Goal: Information Seeking & Learning: Learn about a topic

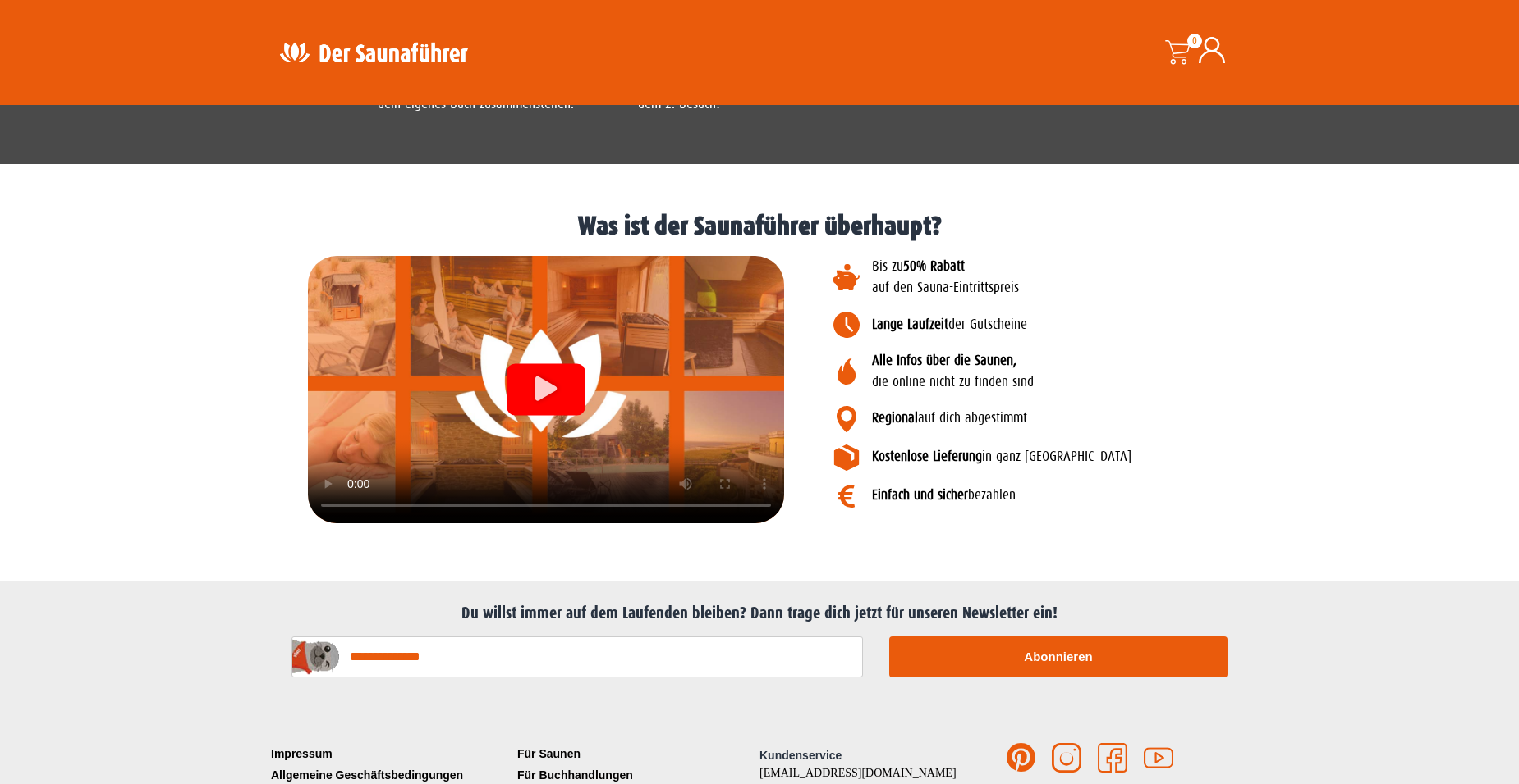
scroll to position [1900, 0]
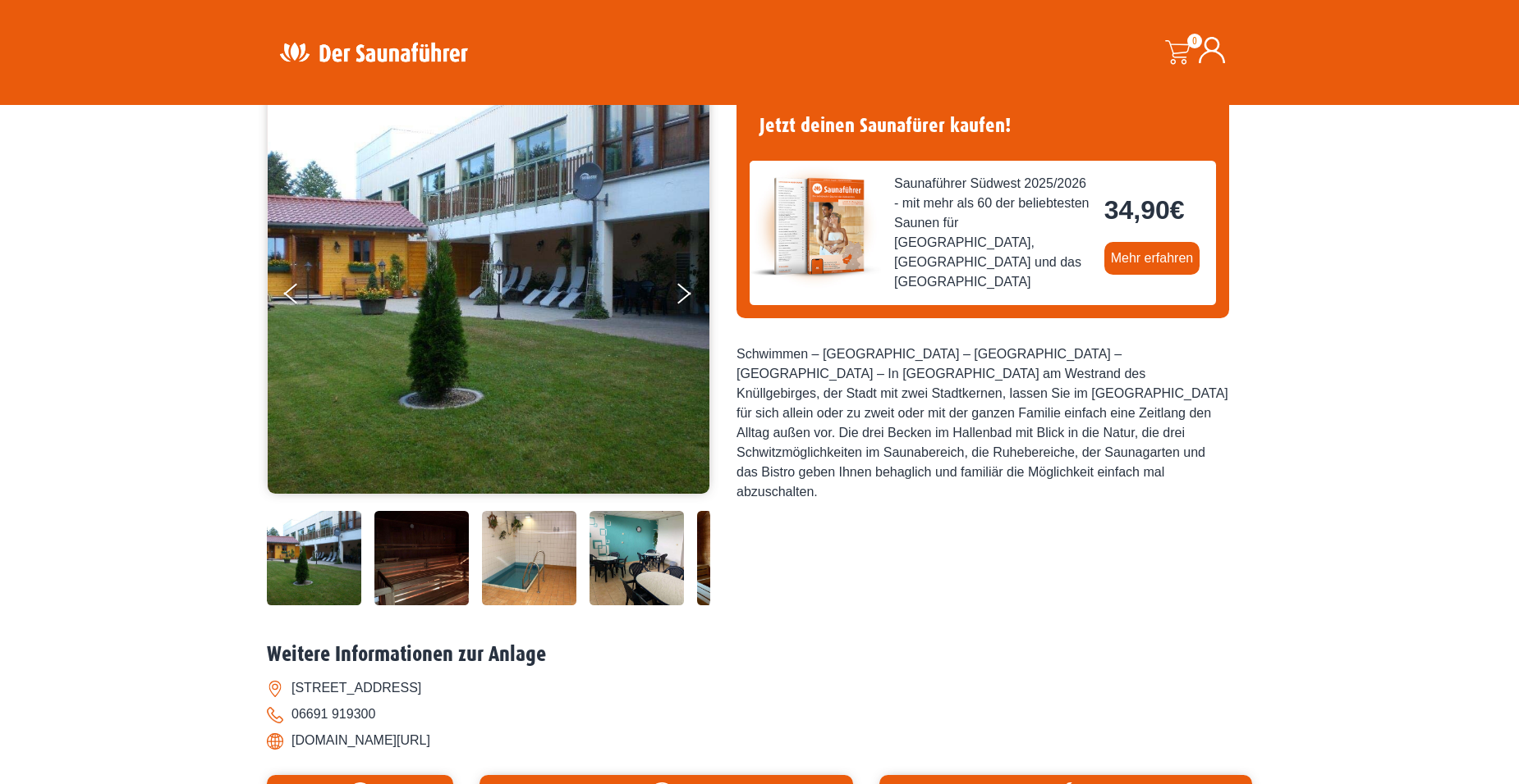
scroll to position [164, 0]
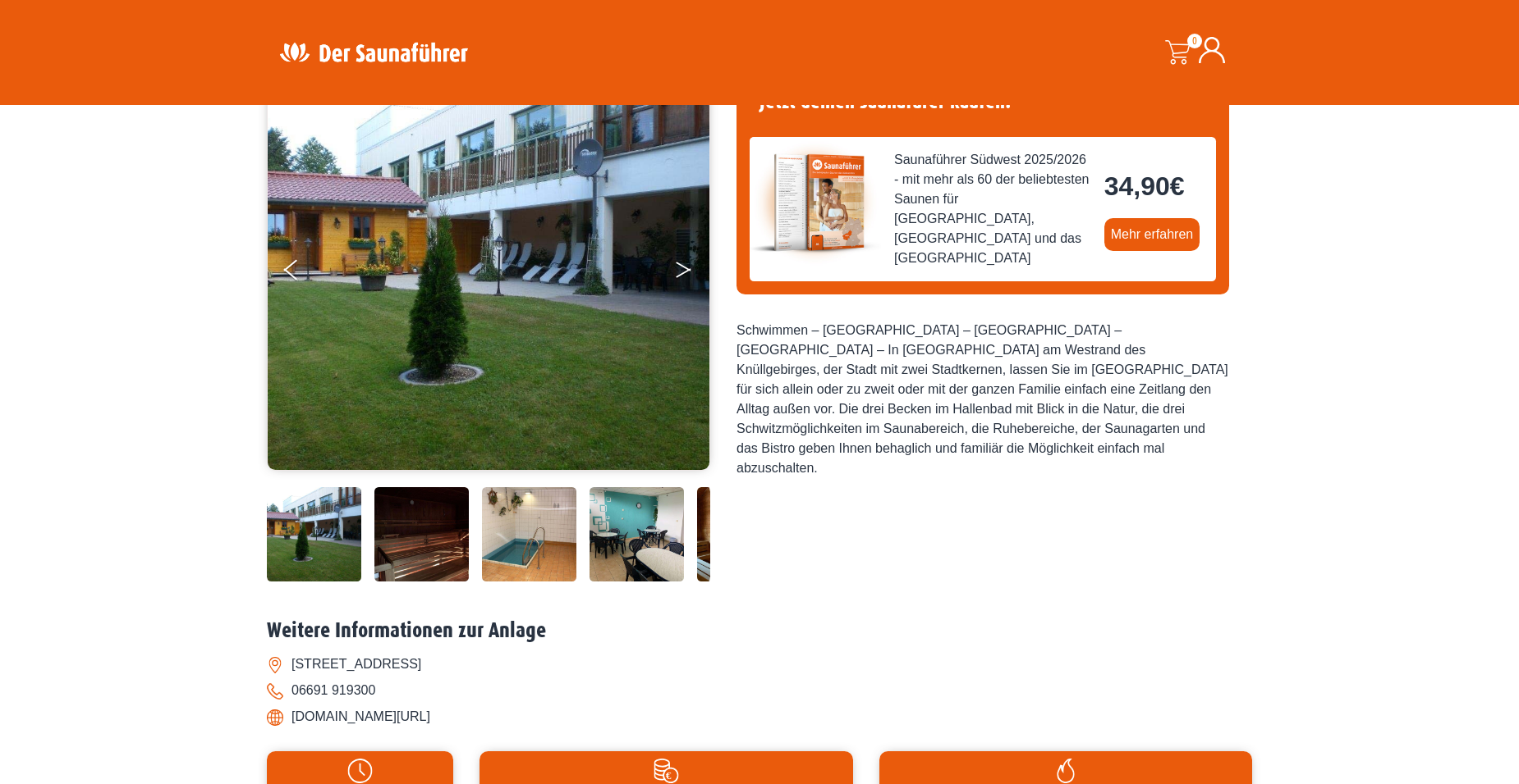
click at [678, 262] on button "Next" at bounding box center [694, 272] width 41 height 41
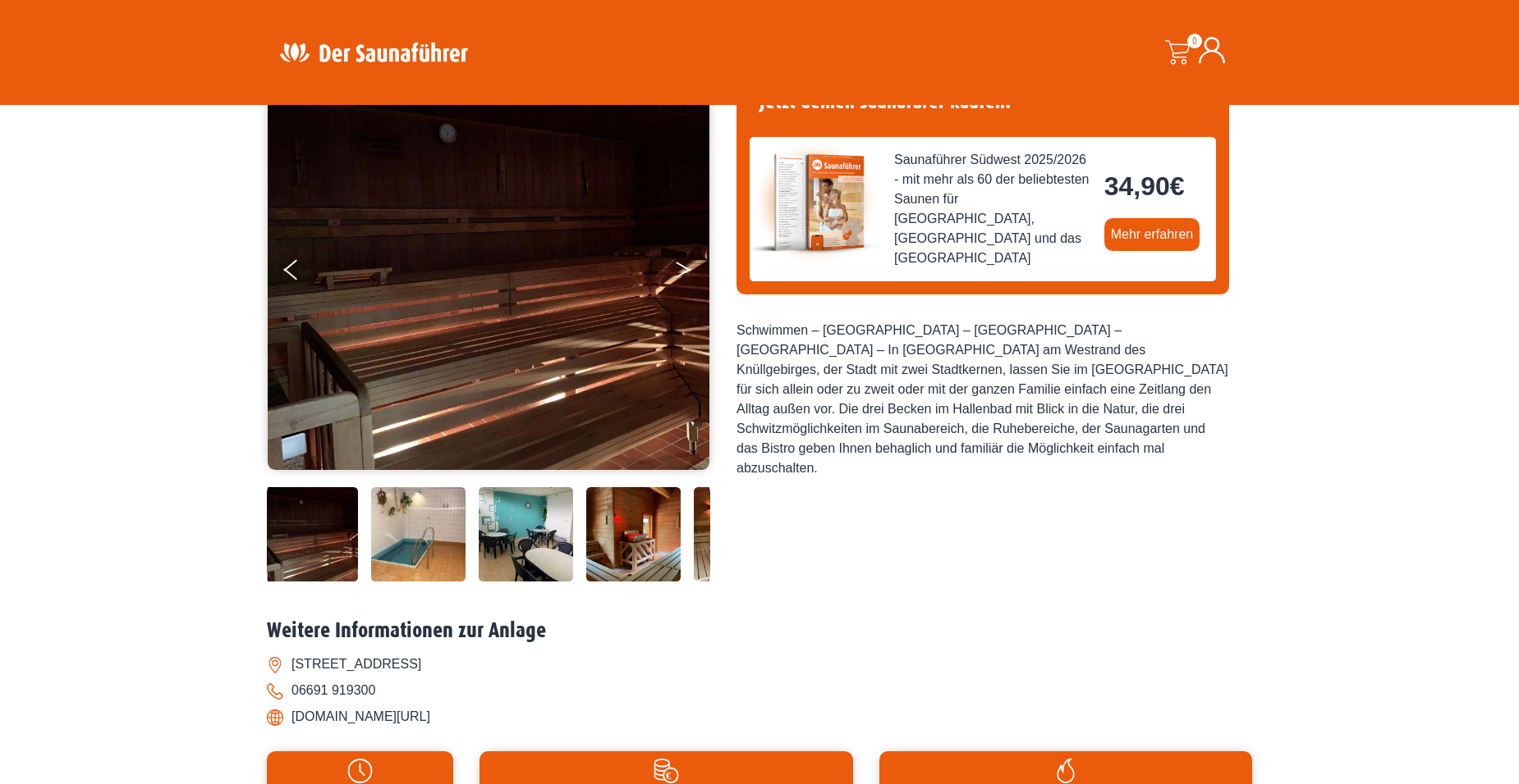
click at [678, 262] on button "Next" at bounding box center [694, 272] width 41 height 41
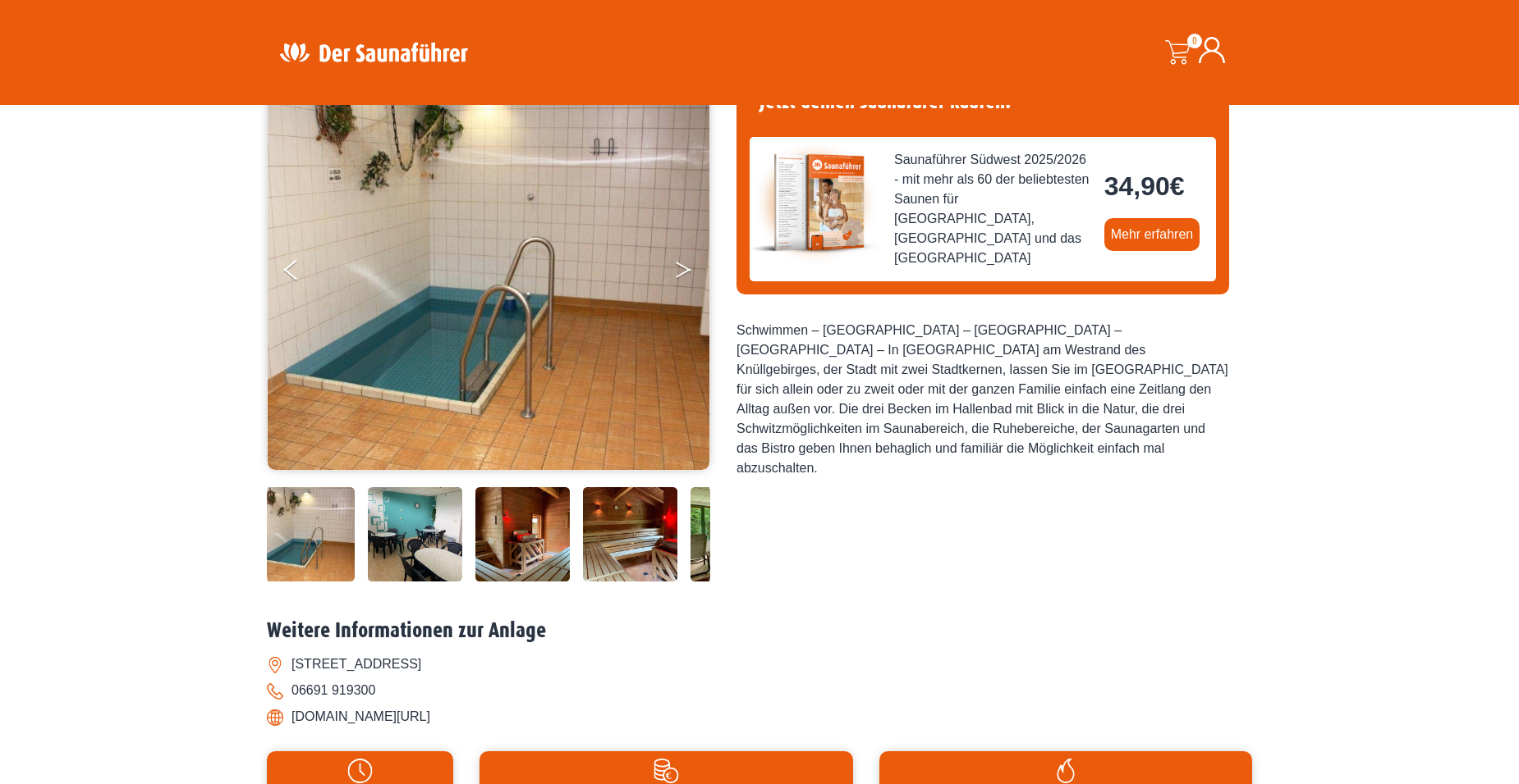
click at [678, 262] on button "Next" at bounding box center [694, 272] width 41 height 41
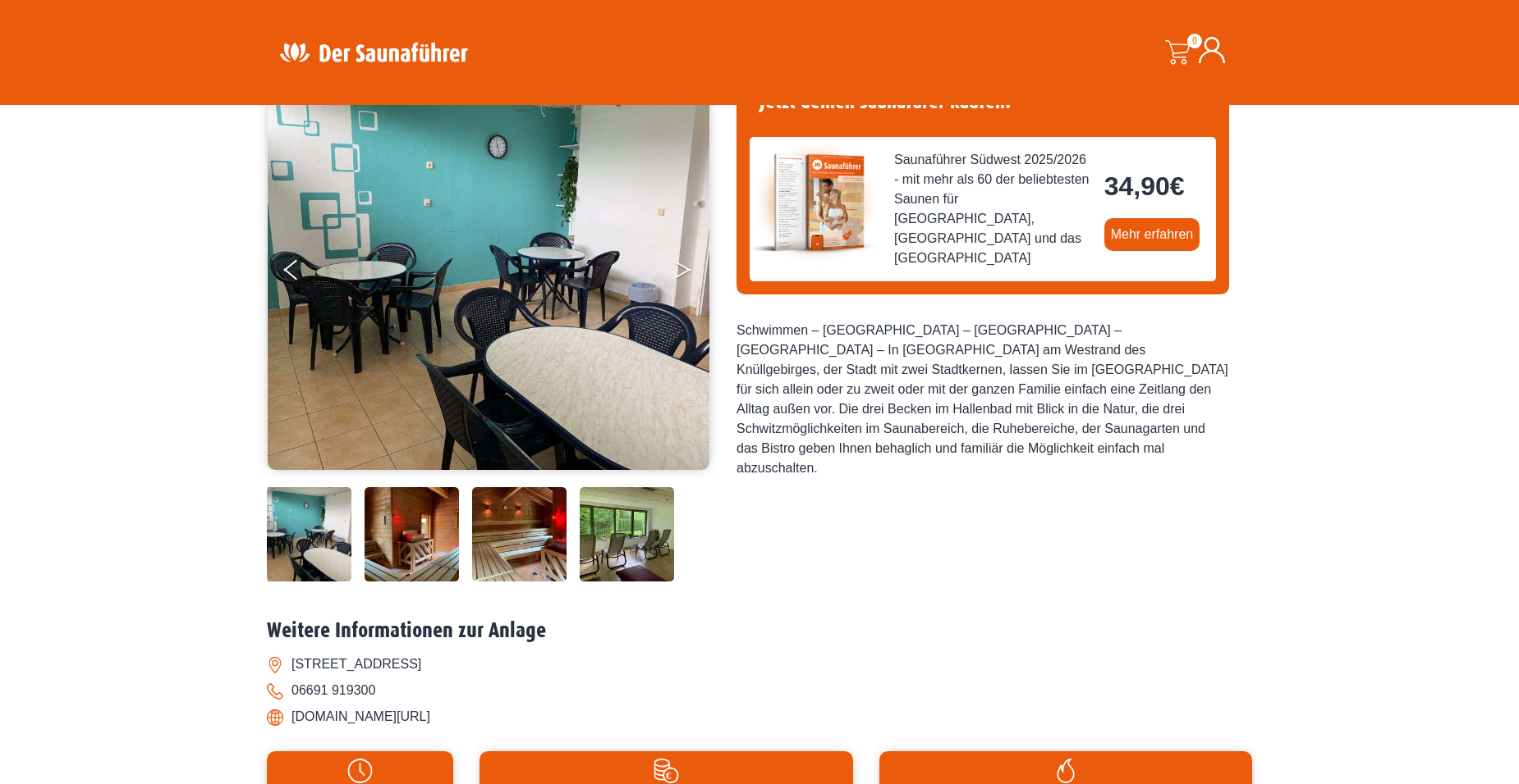
click at [678, 262] on button "Next" at bounding box center [694, 272] width 41 height 41
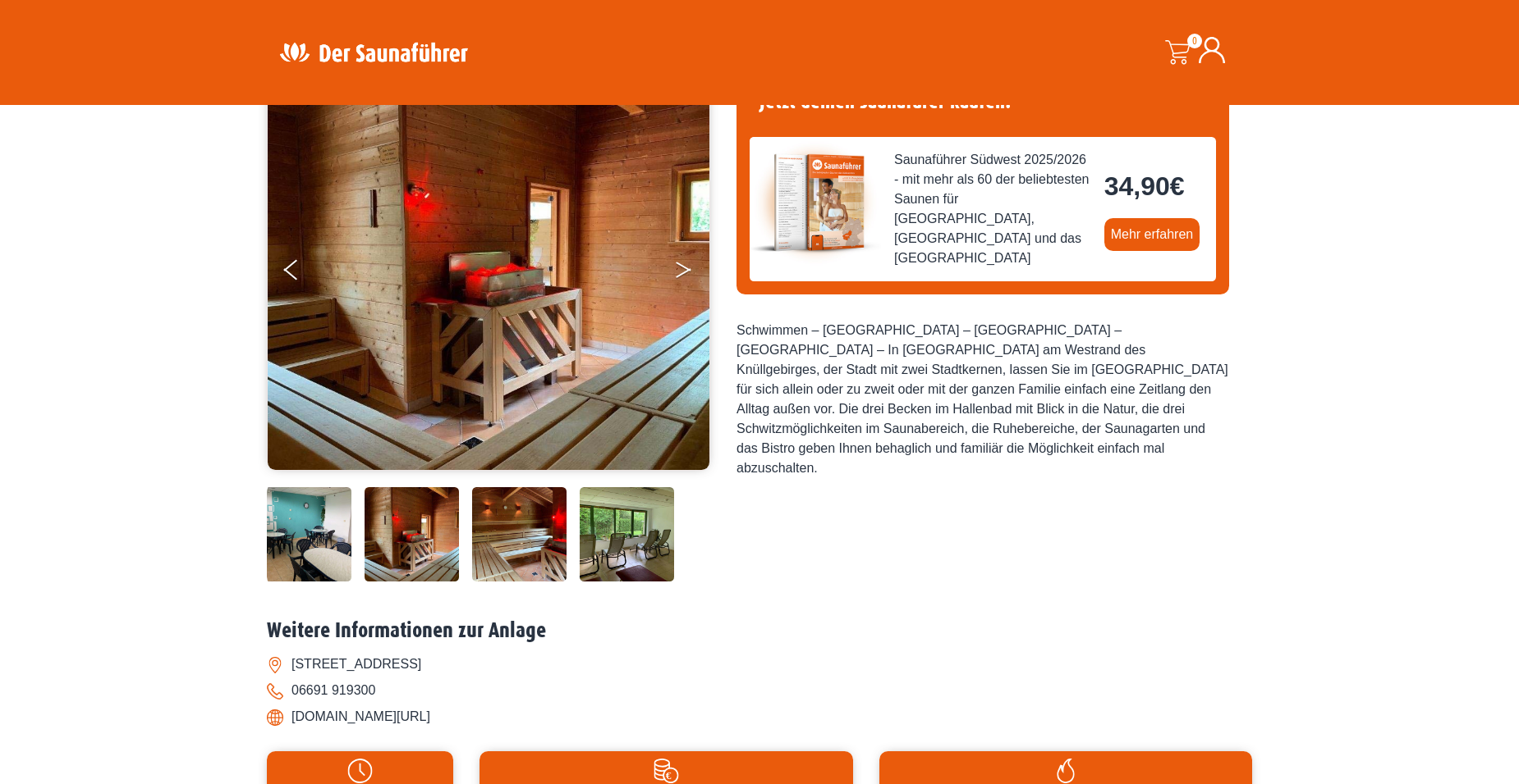
click at [680, 267] on button "Next" at bounding box center [694, 272] width 41 height 41
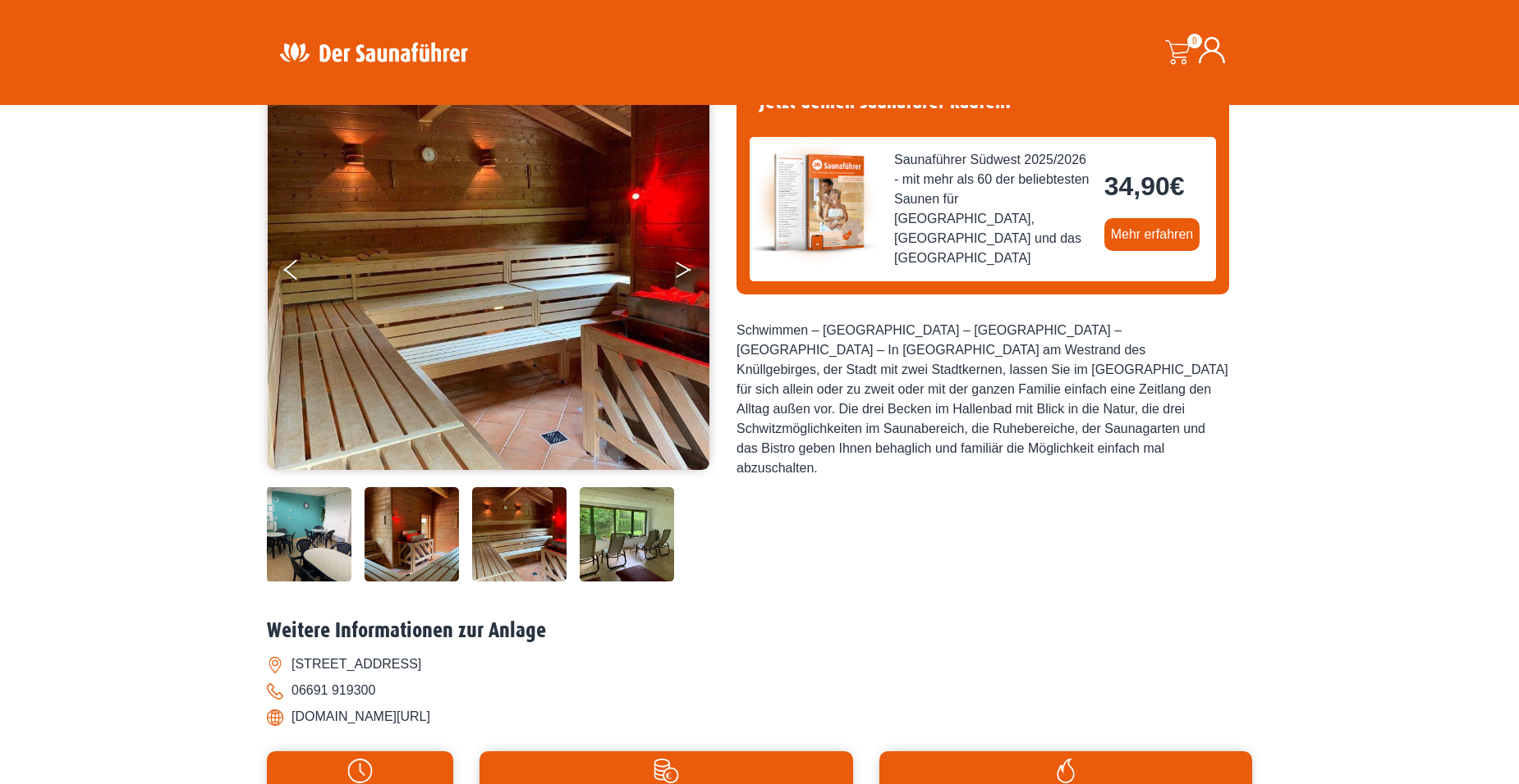
click at [684, 263] on button "Next" at bounding box center [694, 272] width 41 height 41
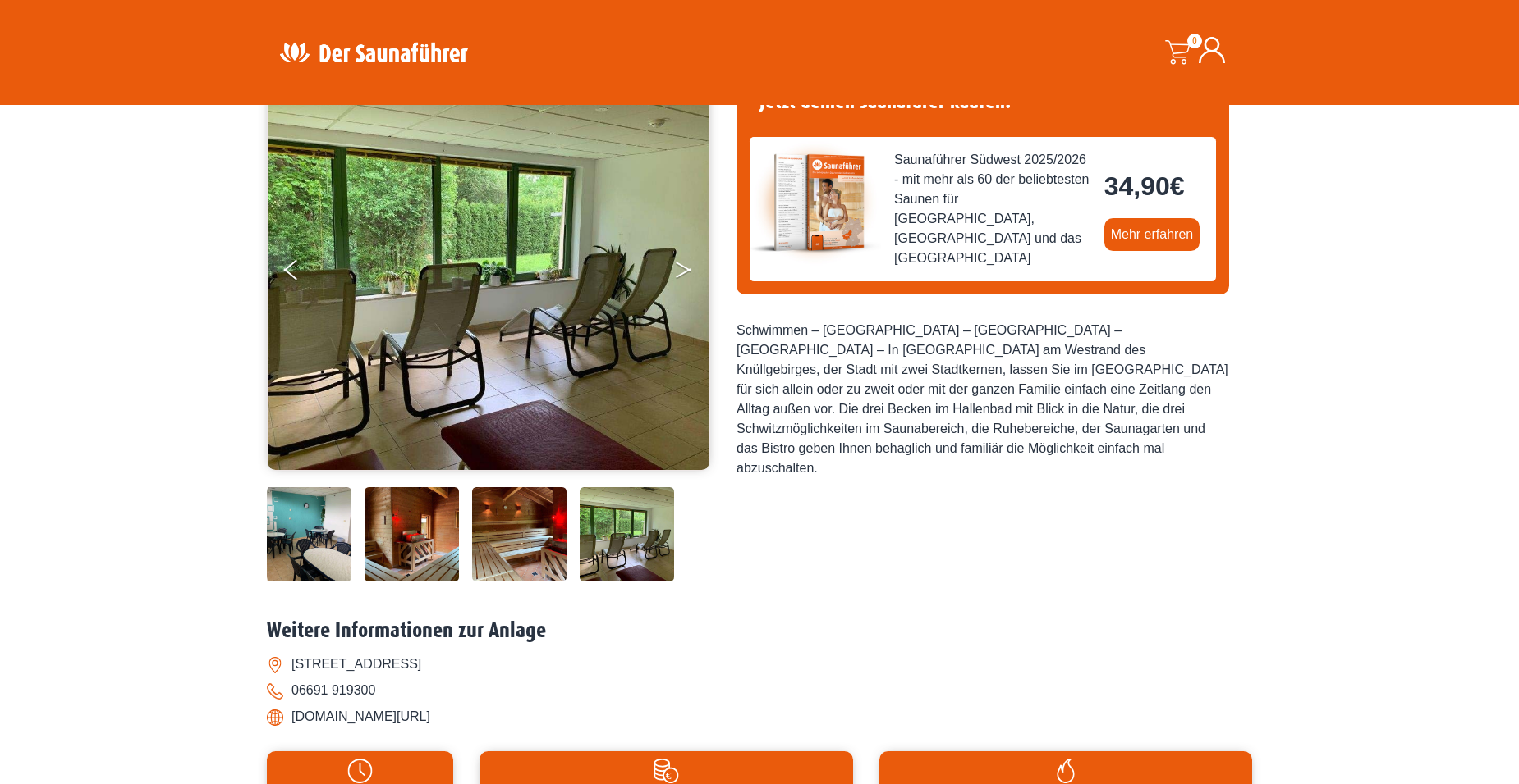
click at [684, 263] on button "Next" at bounding box center [694, 272] width 41 height 41
click at [684, 268] on icon "Next" at bounding box center [683, 267] width 15 height 10
click at [293, 267] on icon "Previous" at bounding box center [291, 267] width 15 height 10
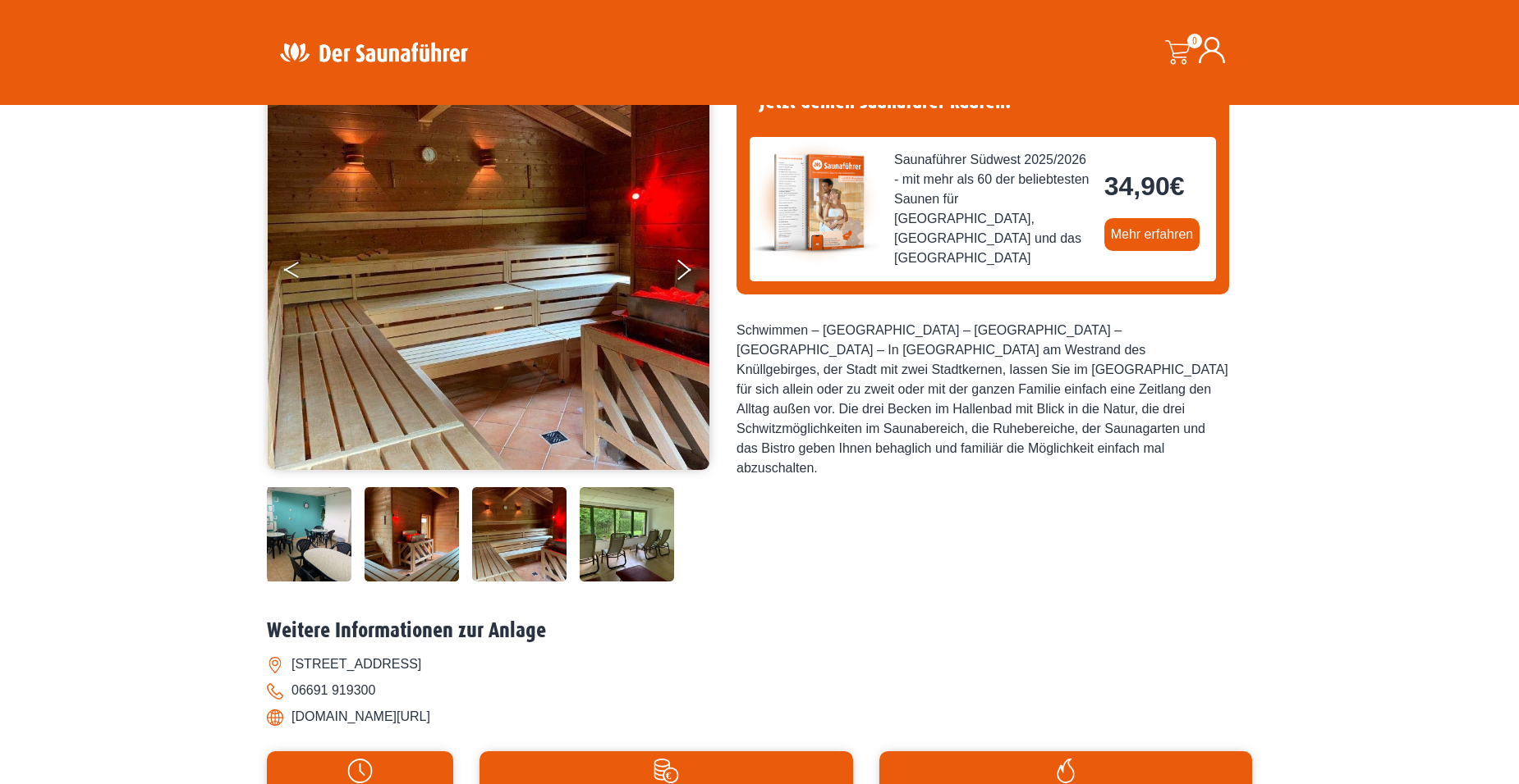
click at [293, 267] on icon "Previous" at bounding box center [291, 267] width 15 height 10
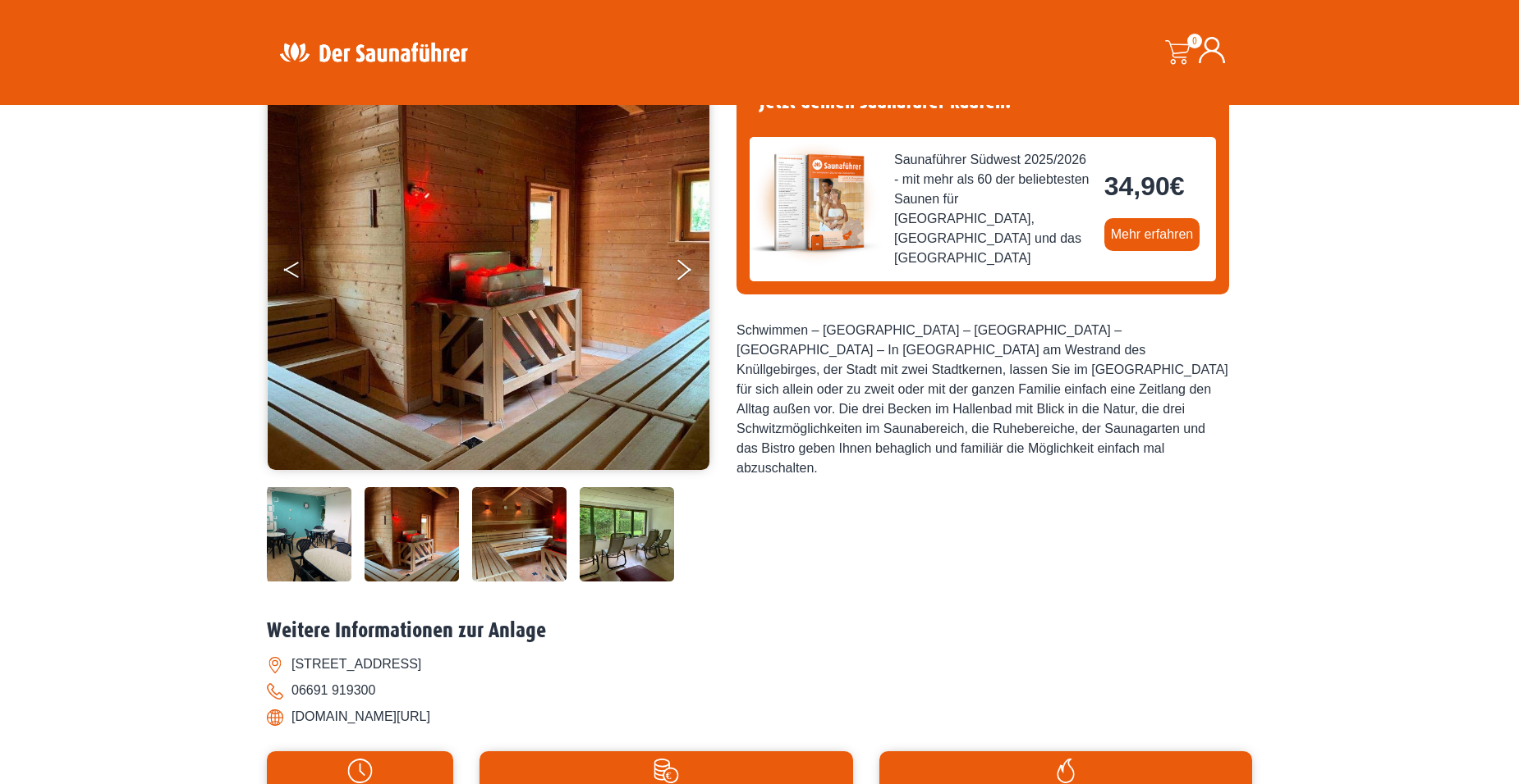
click at [294, 267] on button "Previous" at bounding box center [304, 272] width 41 height 41
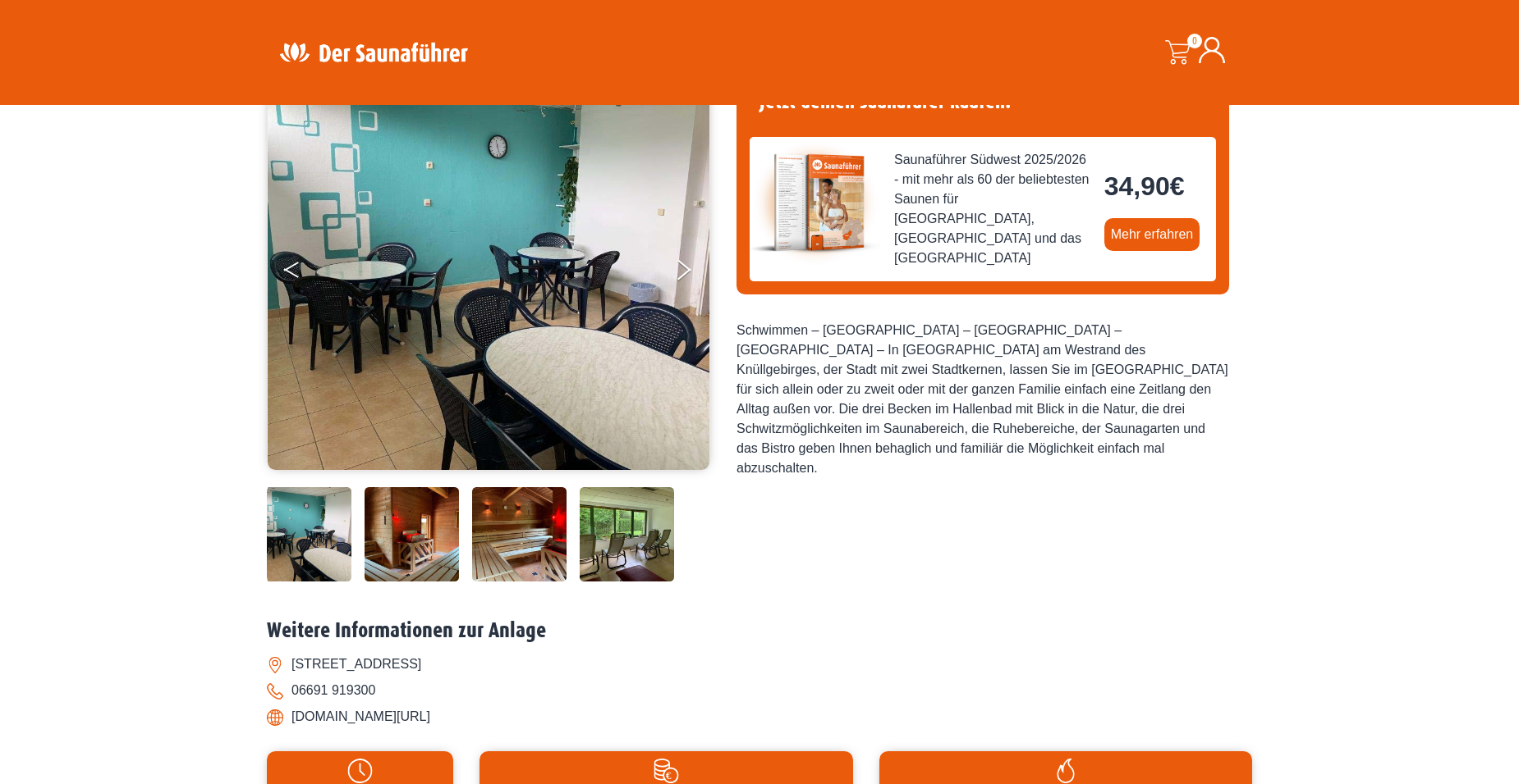
click at [295, 267] on button "Previous" at bounding box center [304, 272] width 41 height 41
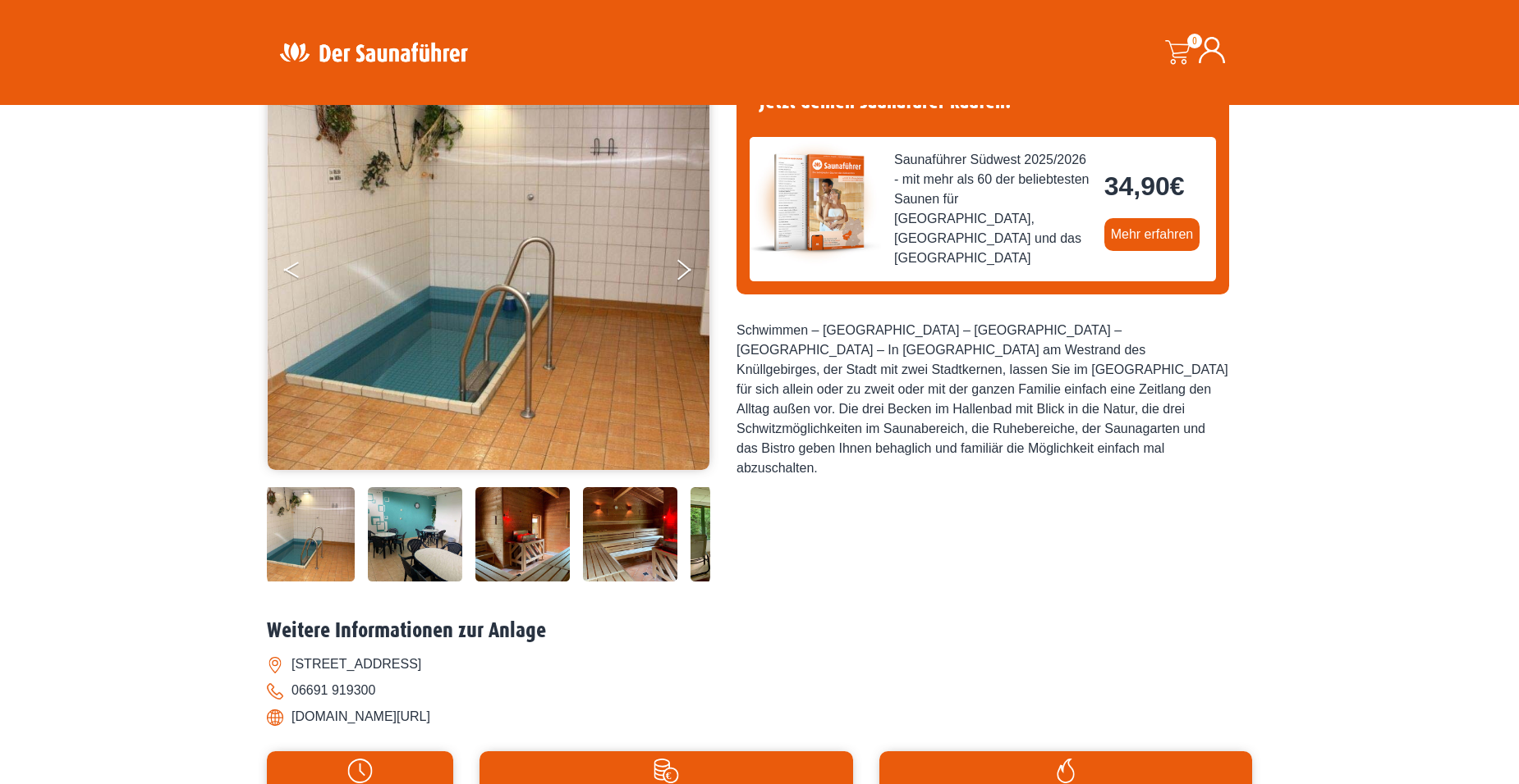
click at [295, 267] on button "Previous" at bounding box center [304, 272] width 41 height 41
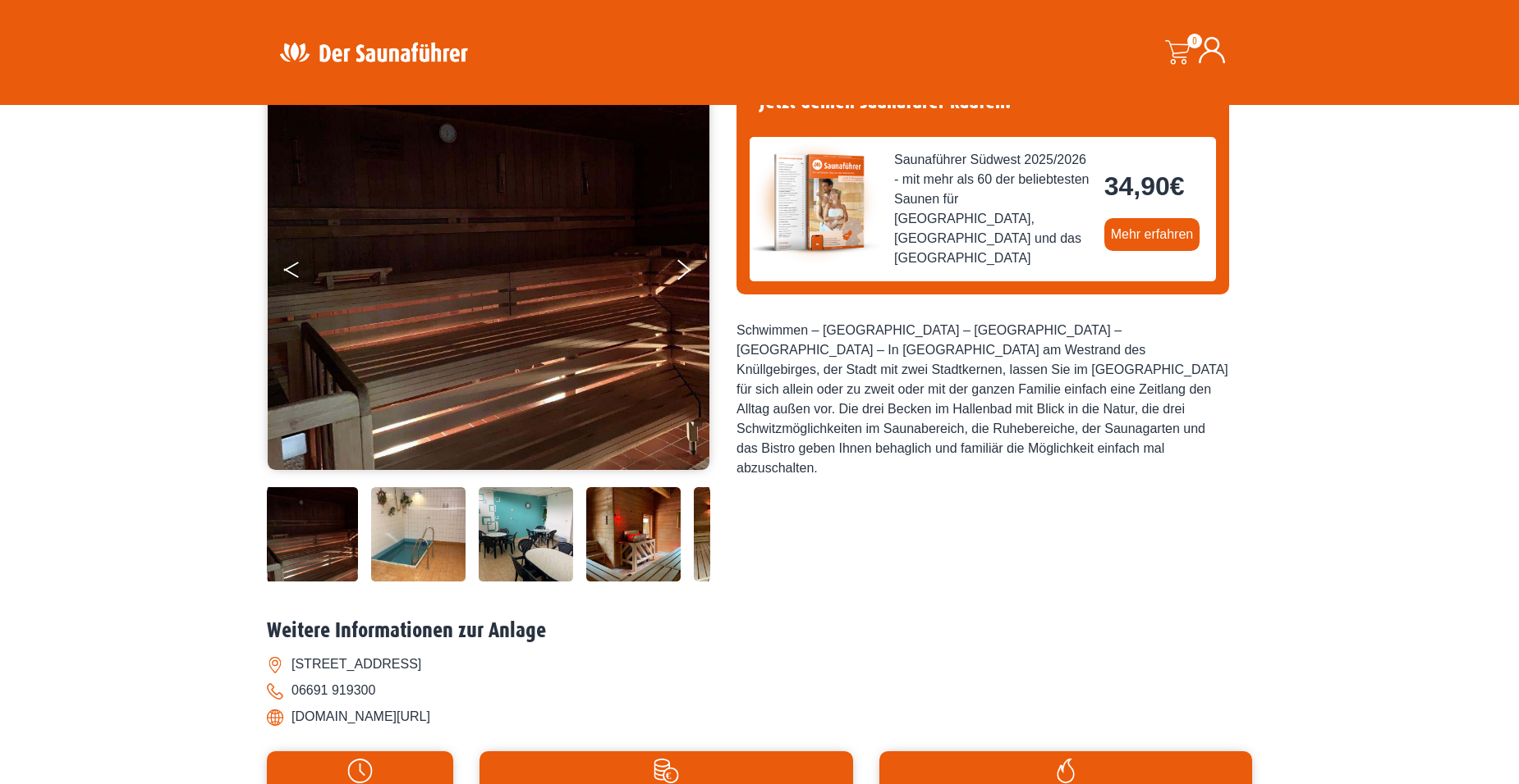
click at [295, 267] on button "Previous" at bounding box center [304, 272] width 41 height 41
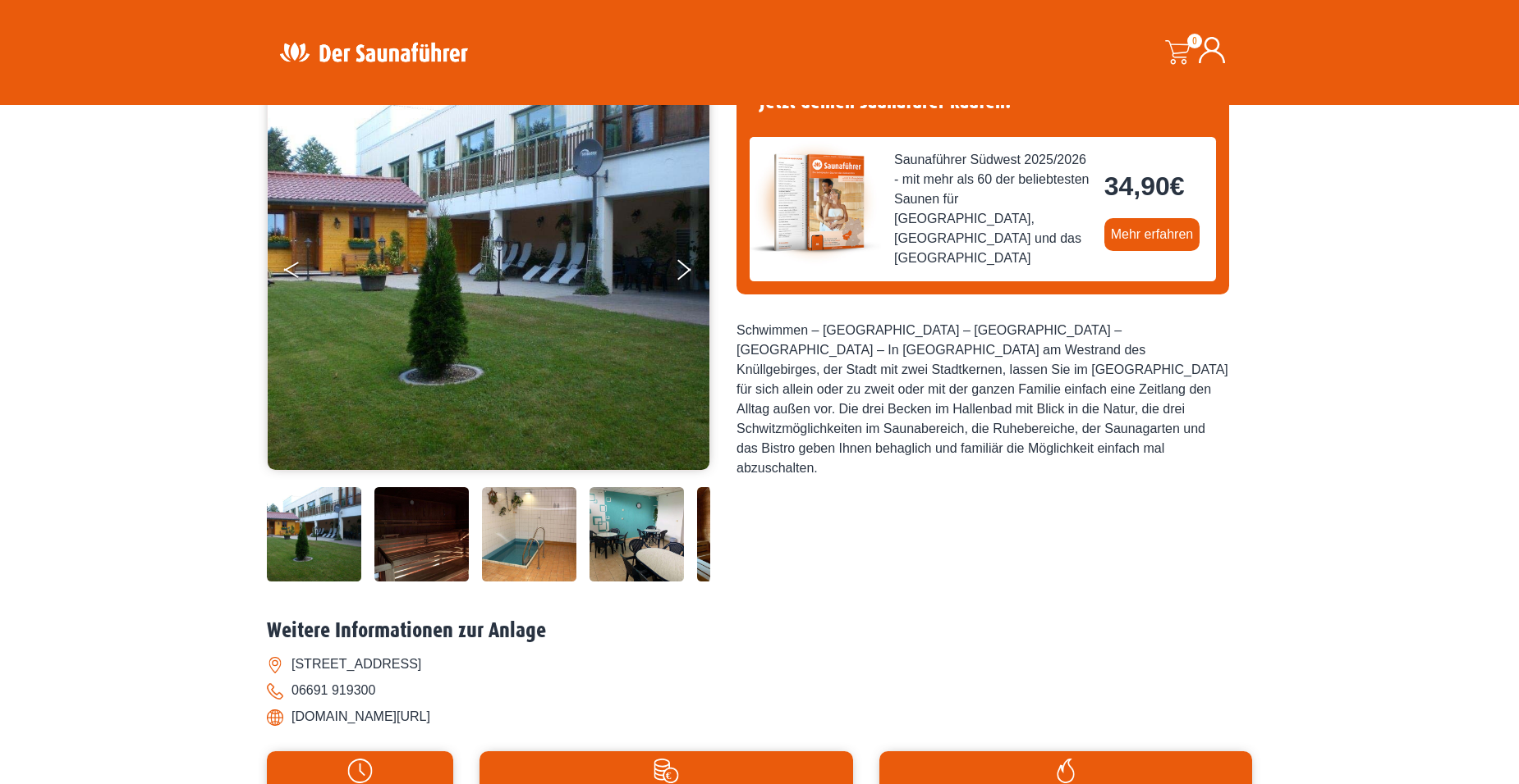
click at [290, 266] on button "Previous" at bounding box center [304, 272] width 41 height 41
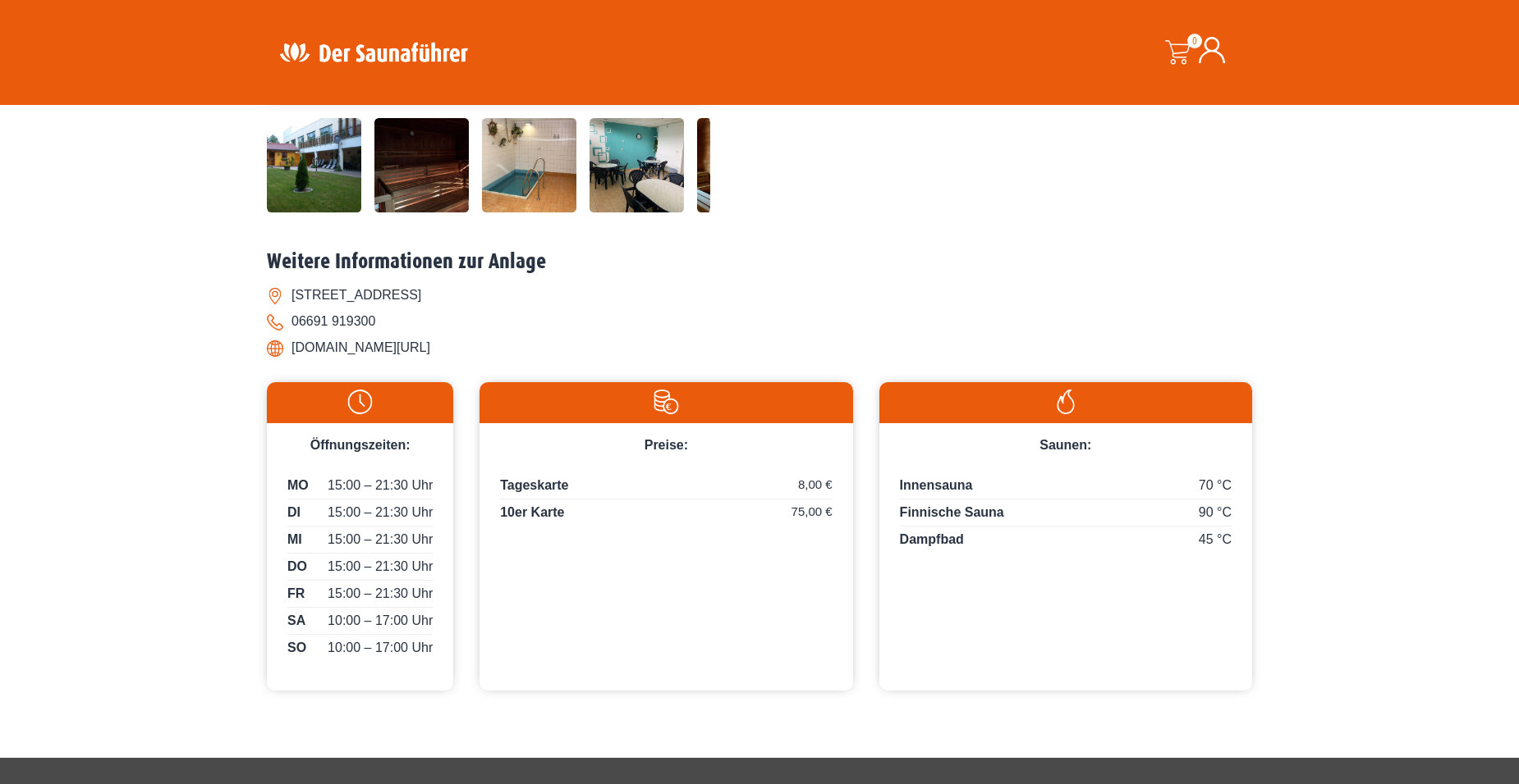
scroll to position [574, 0]
